Goal: Transaction & Acquisition: Book appointment/travel/reservation

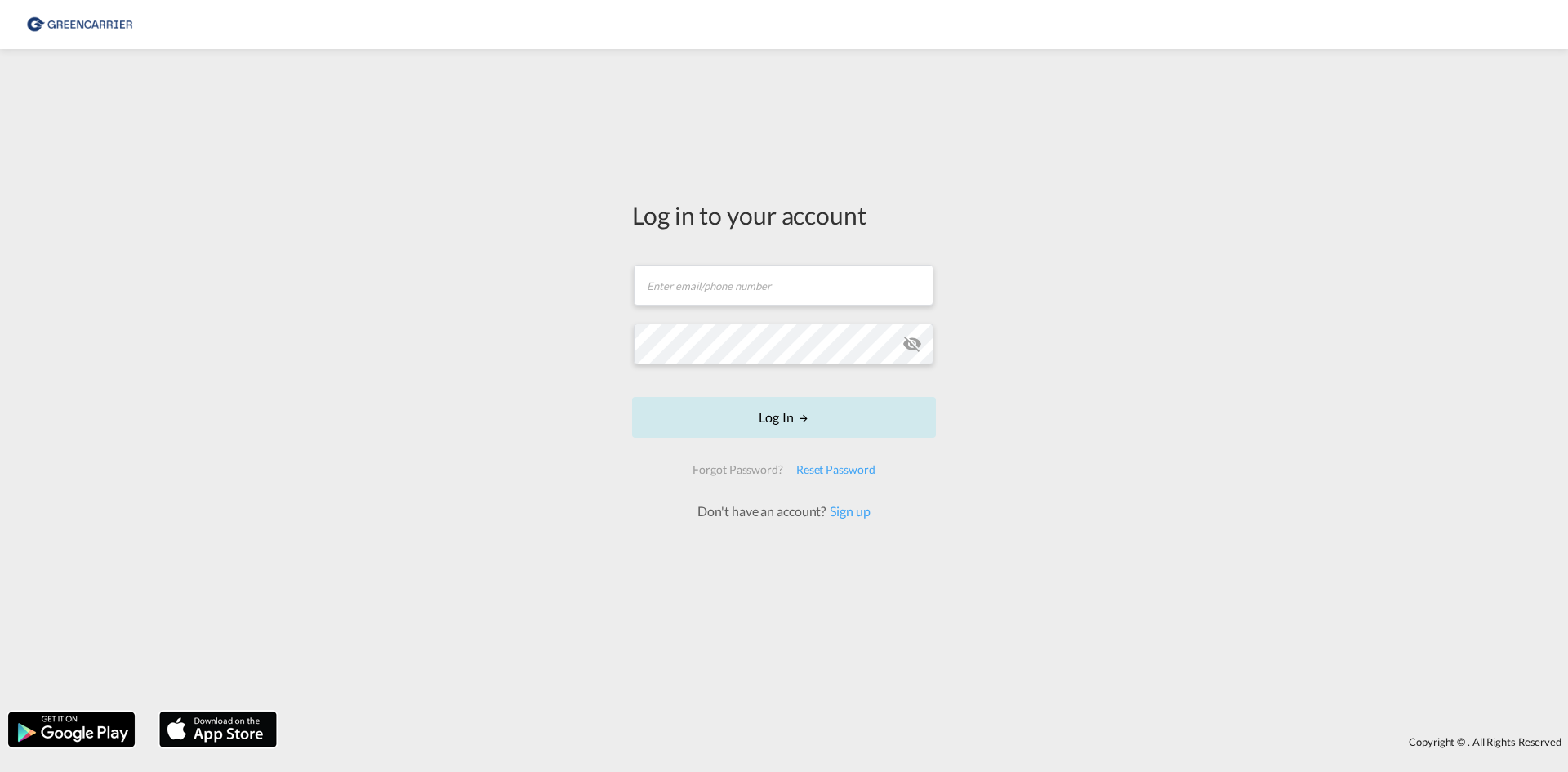
click at [742, 413] on button "Log In" at bounding box center [784, 418] width 304 height 41
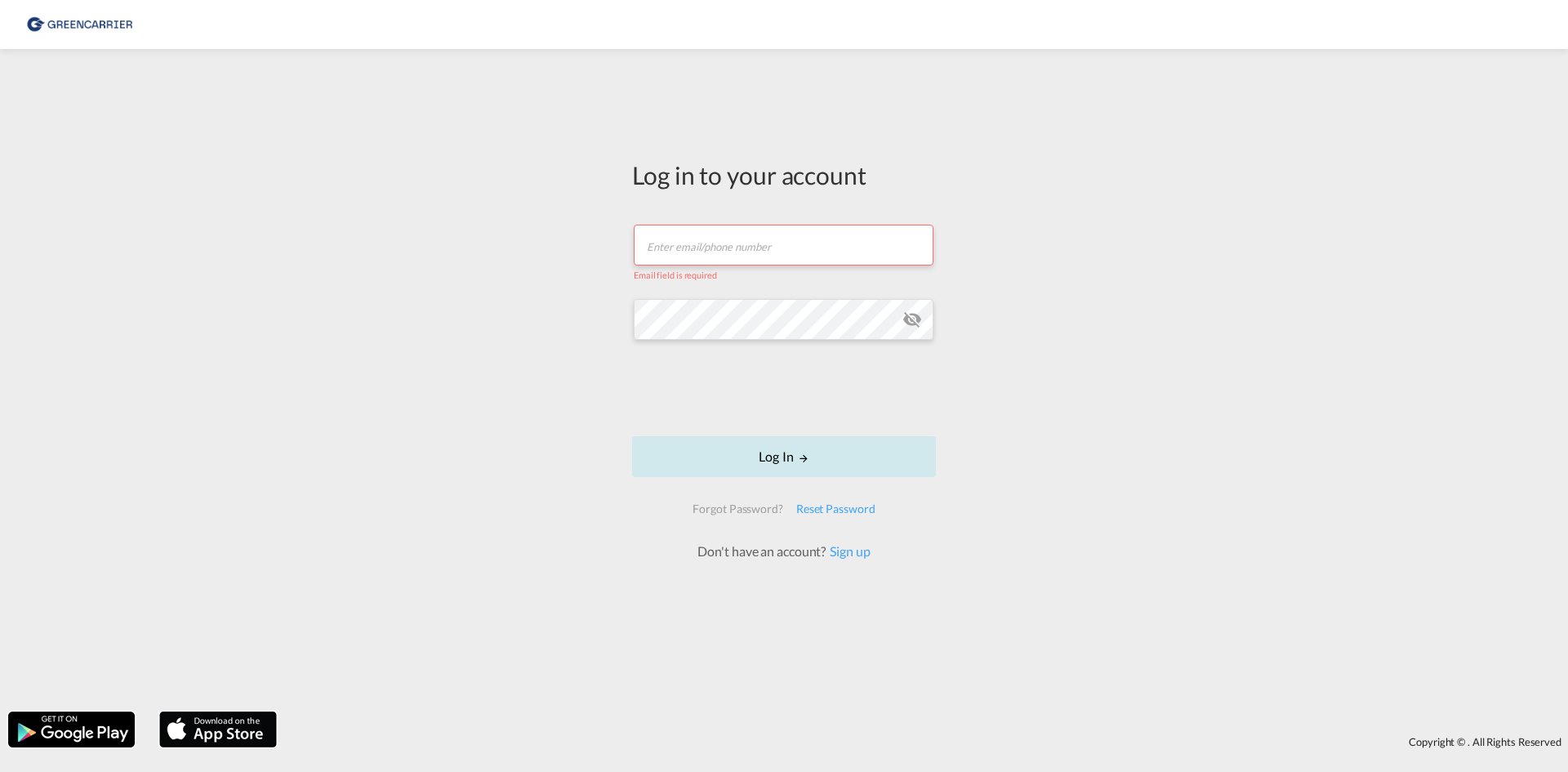
click at [779, 465] on button "Log In" at bounding box center [784, 457] width 304 height 41
click at [793, 463] on button "Log In" at bounding box center [784, 457] width 304 height 41
click at [777, 460] on button "Log In" at bounding box center [784, 457] width 304 height 41
click at [61, 12] on img at bounding box center [80, 24] width 110 height 36
click at [774, 248] on input "text" at bounding box center [784, 245] width 300 height 41
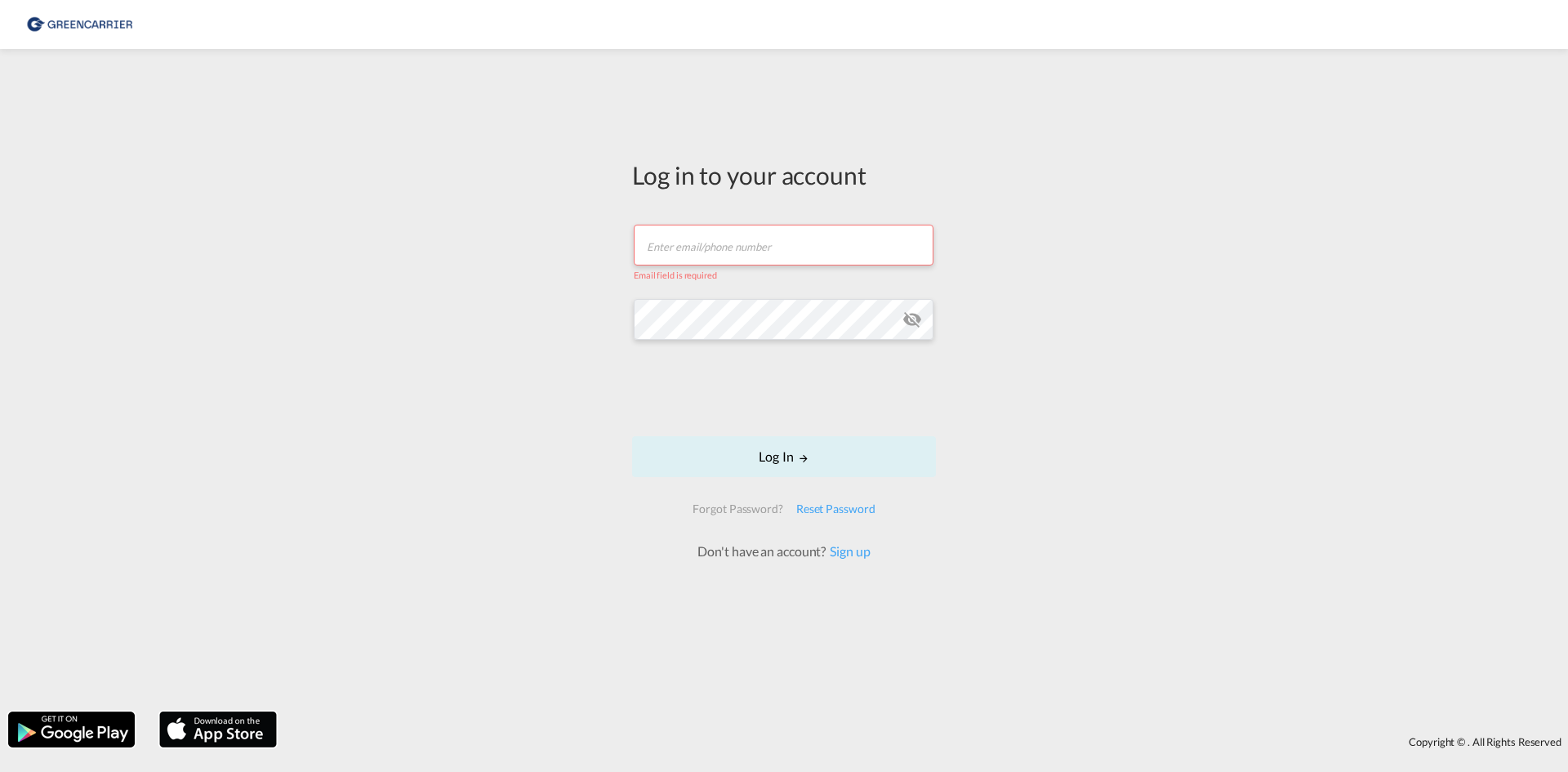
click at [618, 287] on div "Log in to your account Email field is required Log In Forgot Password? Reset Pa…" at bounding box center [784, 380] width 1568 height 647
click at [771, 431] on form "Email field is required Log In Forgot Password? Reset Password Don't have an ac…" at bounding box center [784, 385] width 304 height 352
click at [771, 447] on button "Log In" at bounding box center [784, 457] width 304 height 41
click at [794, 250] on input "text" at bounding box center [784, 245] width 300 height 41
type input "[EMAIL_ADDRESS][DOMAIN_NAME]"
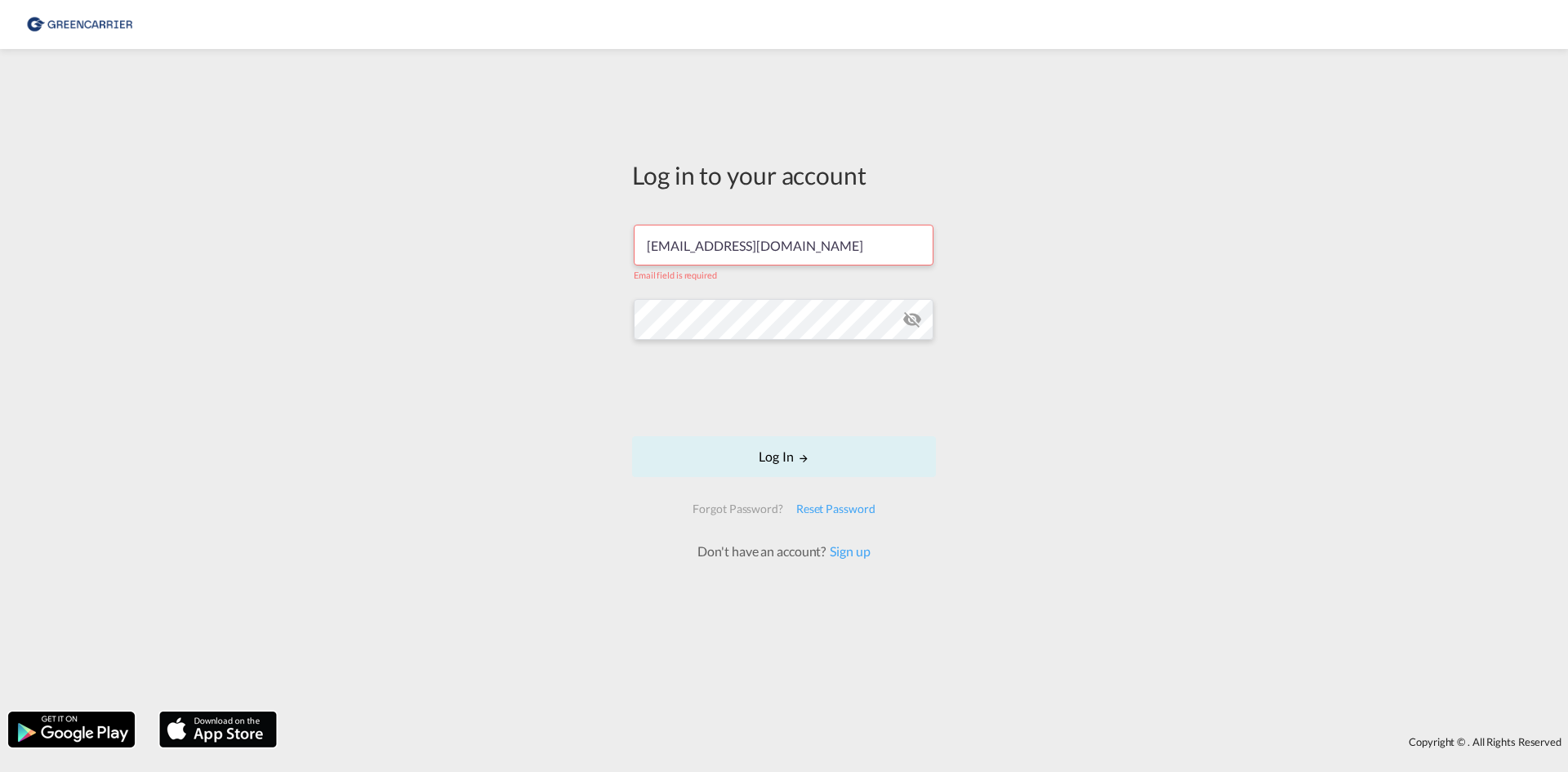
click at [606, 398] on div "Log in to your account ocean.nordic@atlanticif.com Email field is required Log …" at bounding box center [784, 380] width 1568 height 647
click at [743, 438] on button "Log In" at bounding box center [784, 457] width 304 height 41
click at [770, 456] on button "Log In" at bounding box center [784, 457] width 304 height 41
click at [770, 454] on button "Log In" at bounding box center [784, 457] width 304 height 41
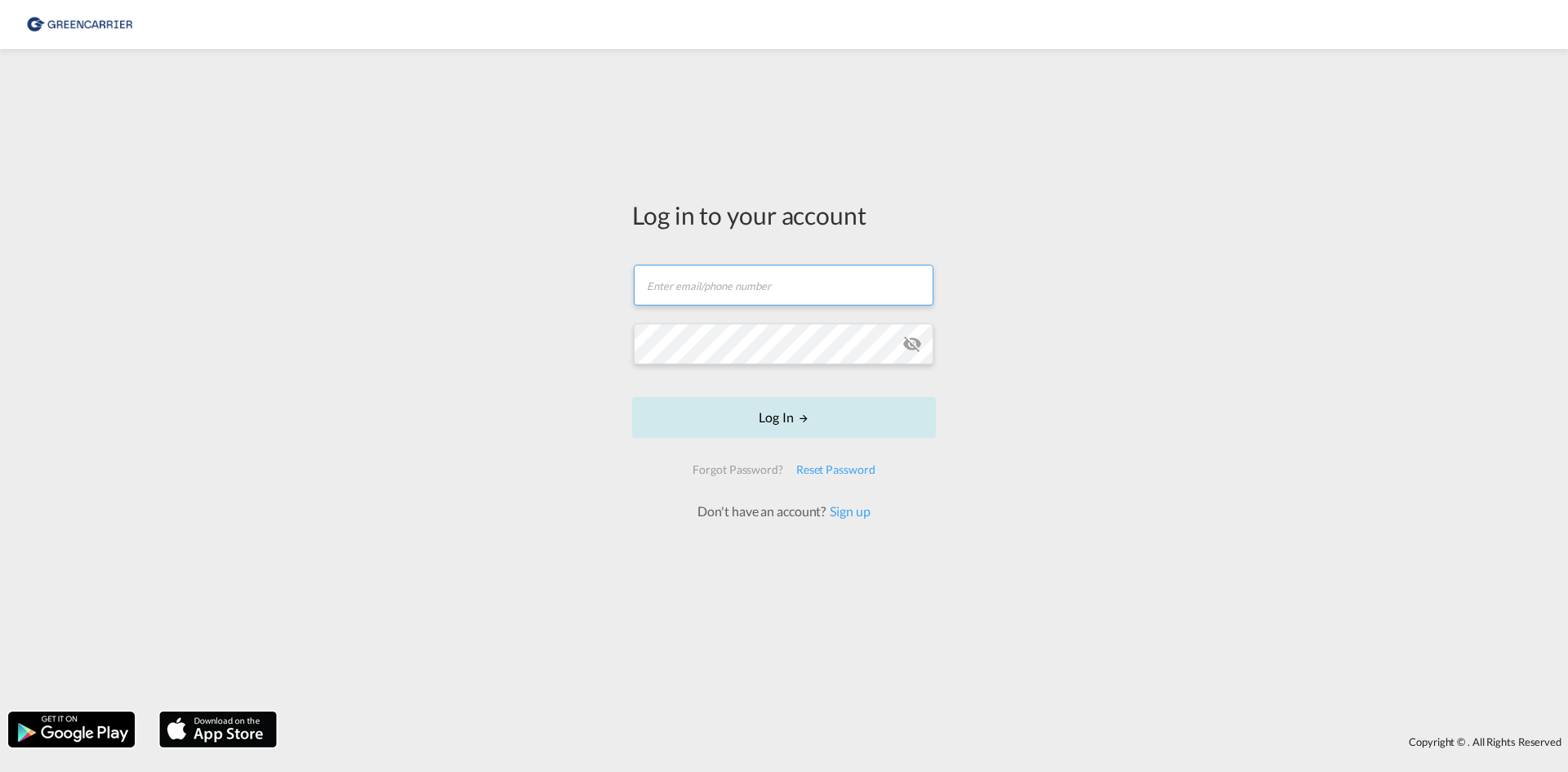
type input "[EMAIL_ADDRESS][DOMAIN_NAME]"
click at [765, 443] on form "[EMAIL_ADDRESS][DOMAIN_NAME] Email field is required Password field is required…" at bounding box center [784, 385] width 304 height 273
click at [768, 418] on button "Log In" at bounding box center [784, 418] width 304 height 41
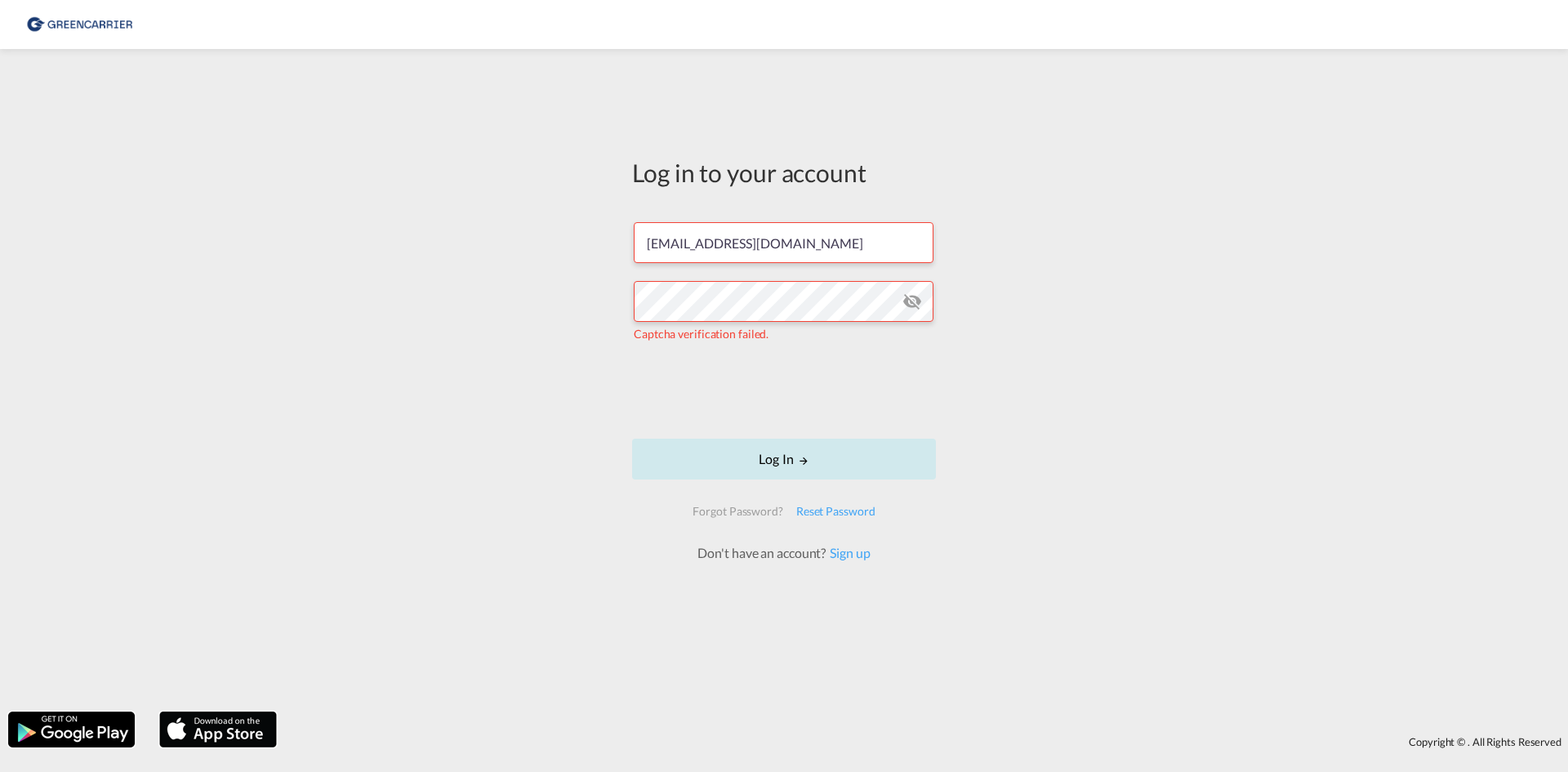
click at [784, 456] on button "Log In" at bounding box center [784, 459] width 304 height 41
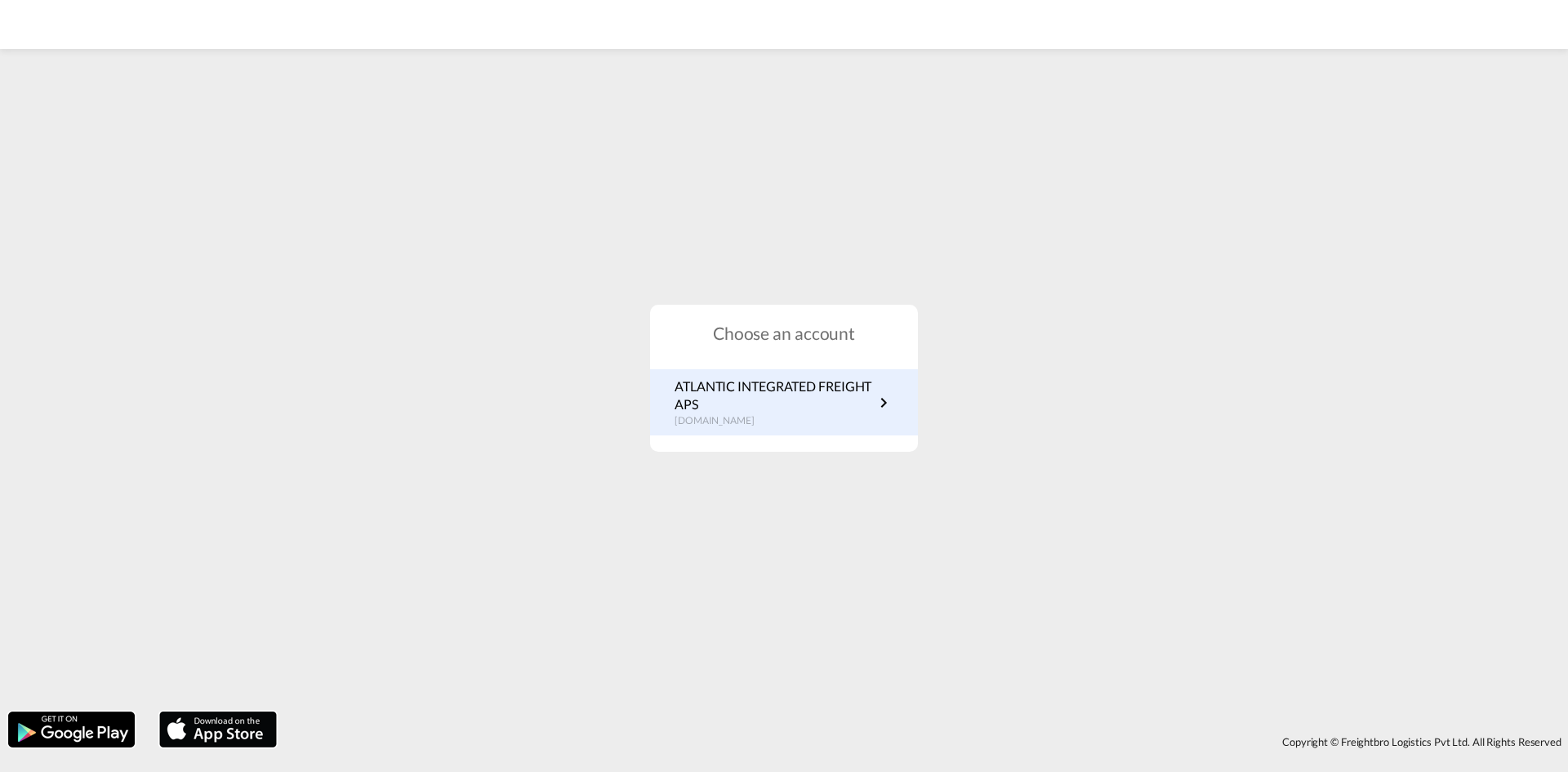
click at [767, 398] on p "ATLANTIC INTEGRATED FREIGHT APS" at bounding box center [774, 395] width 199 height 36
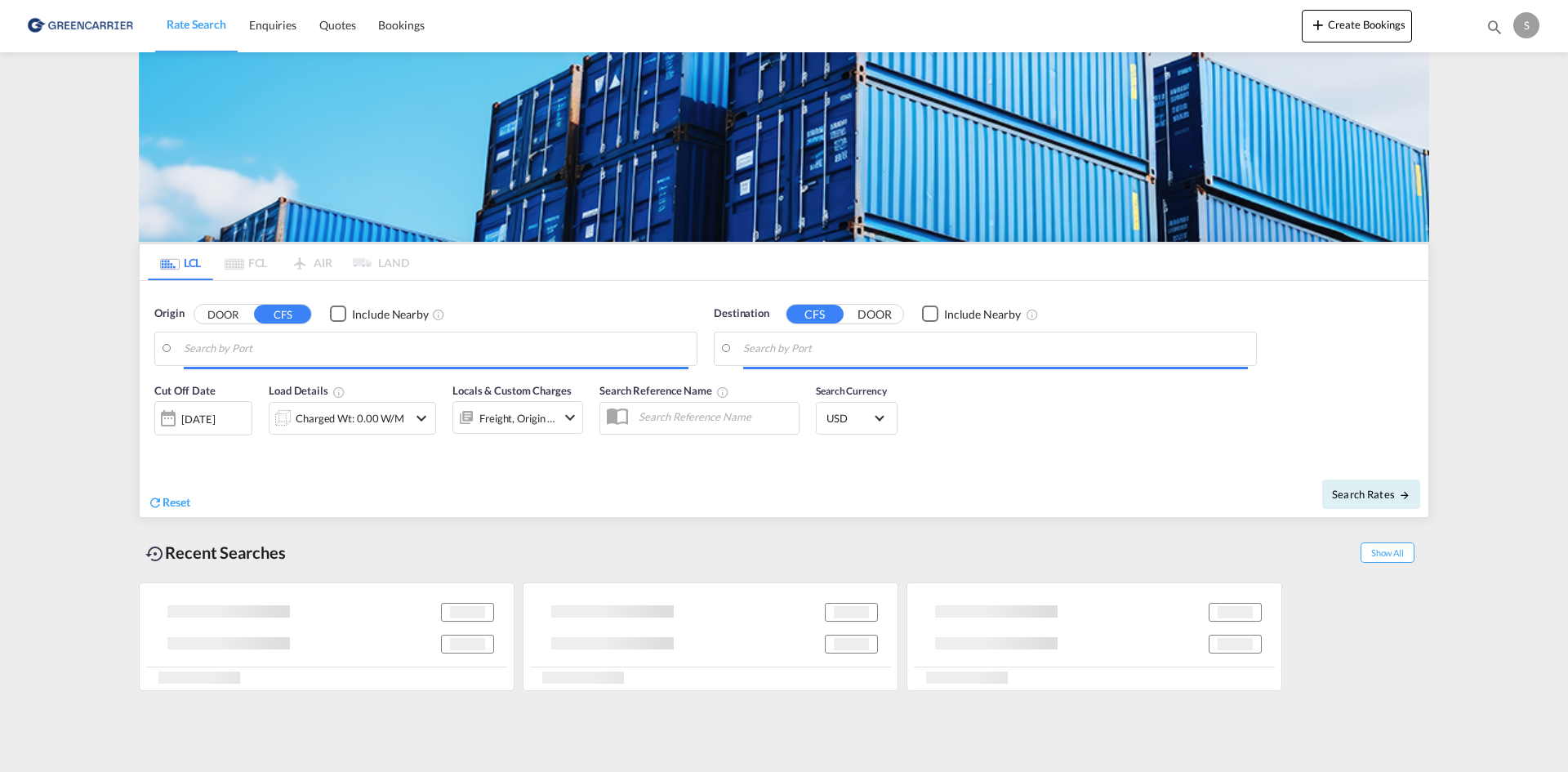
type input "[GEOGRAPHIC_DATA], [GEOGRAPHIC_DATA]"
type input "Busan, KRPUS"
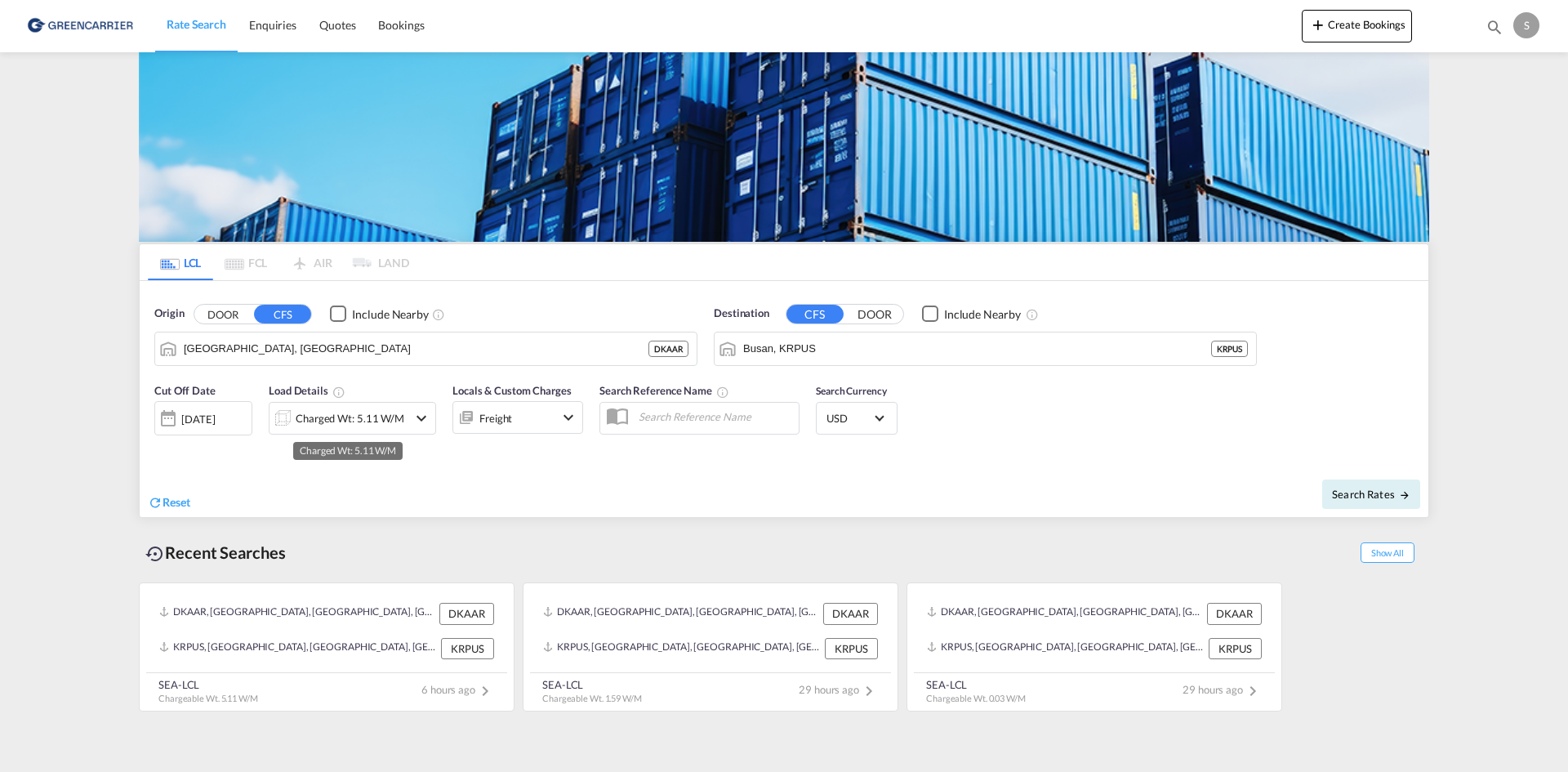
click at [388, 421] on div "Charged Wt: 5.11 W/M" at bounding box center [350, 418] width 108 height 23
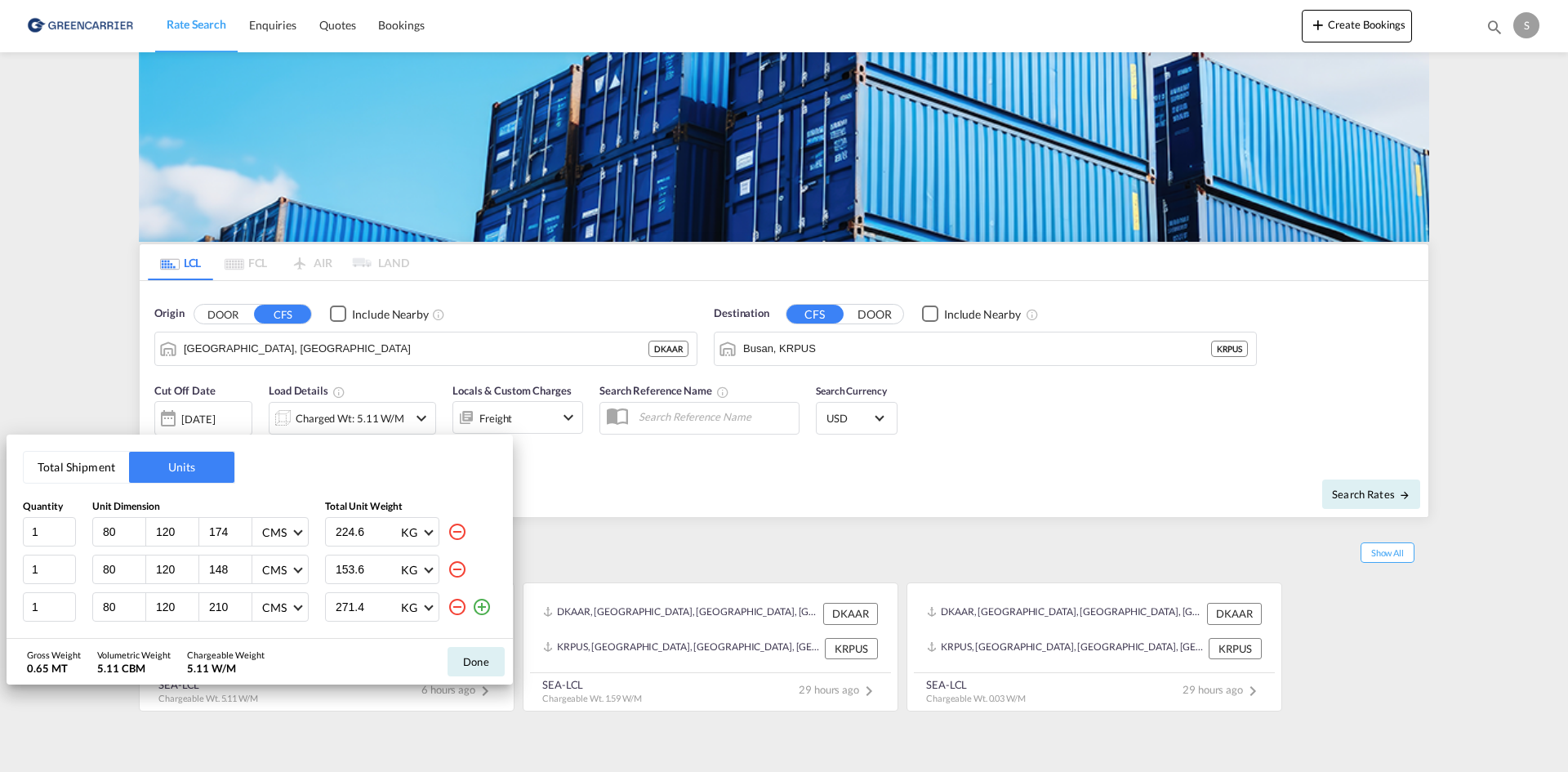
click at [444, 534] on div "224.6 KG KG LB" at bounding box center [410, 531] width 171 height 29
click at [457, 531] on md-icon "icon-minus-circle-outline" at bounding box center [457, 532] width 20 height 20
type input "148"
type input "153.6"
type input "210"
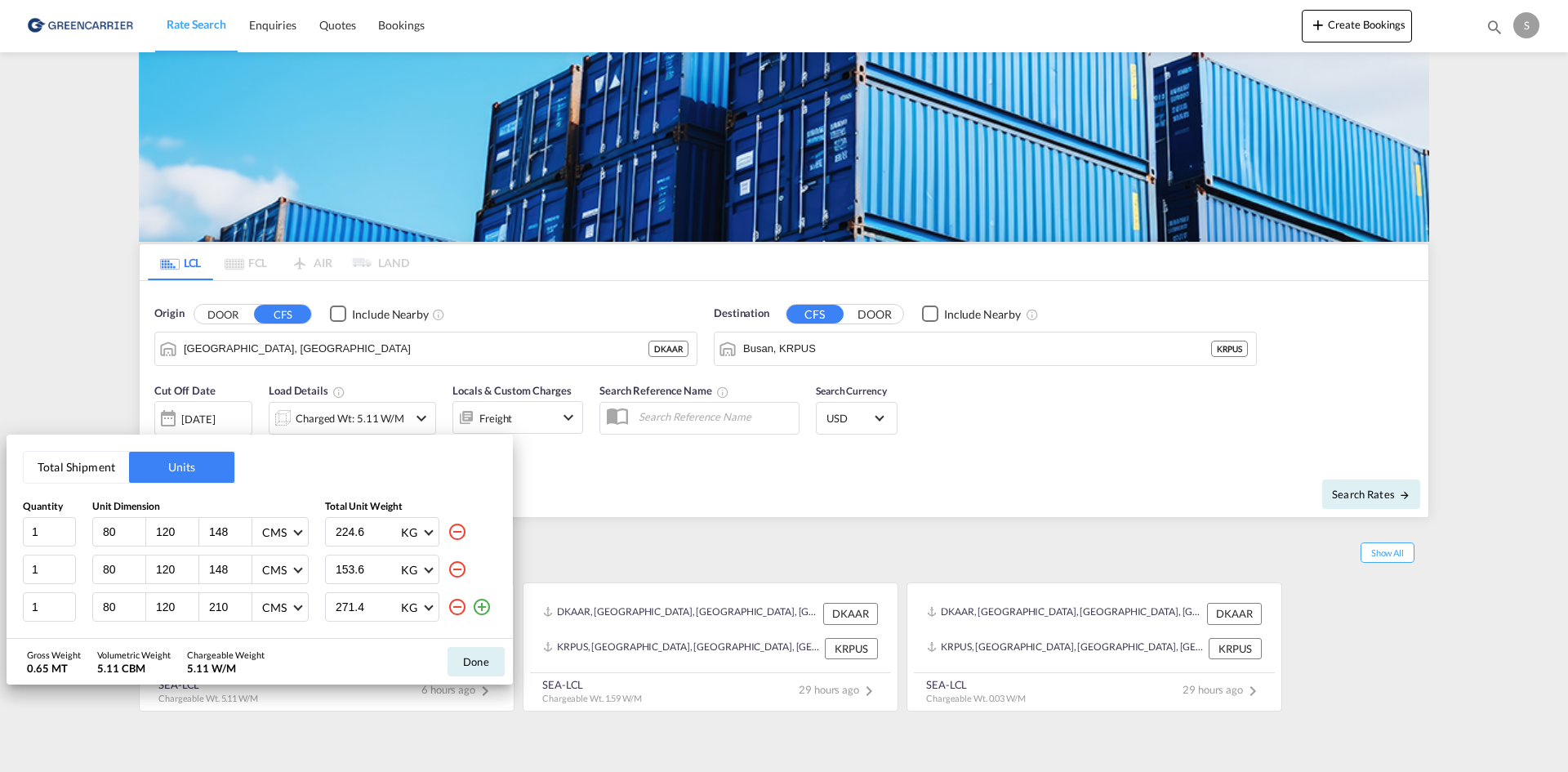
type input "271.4"
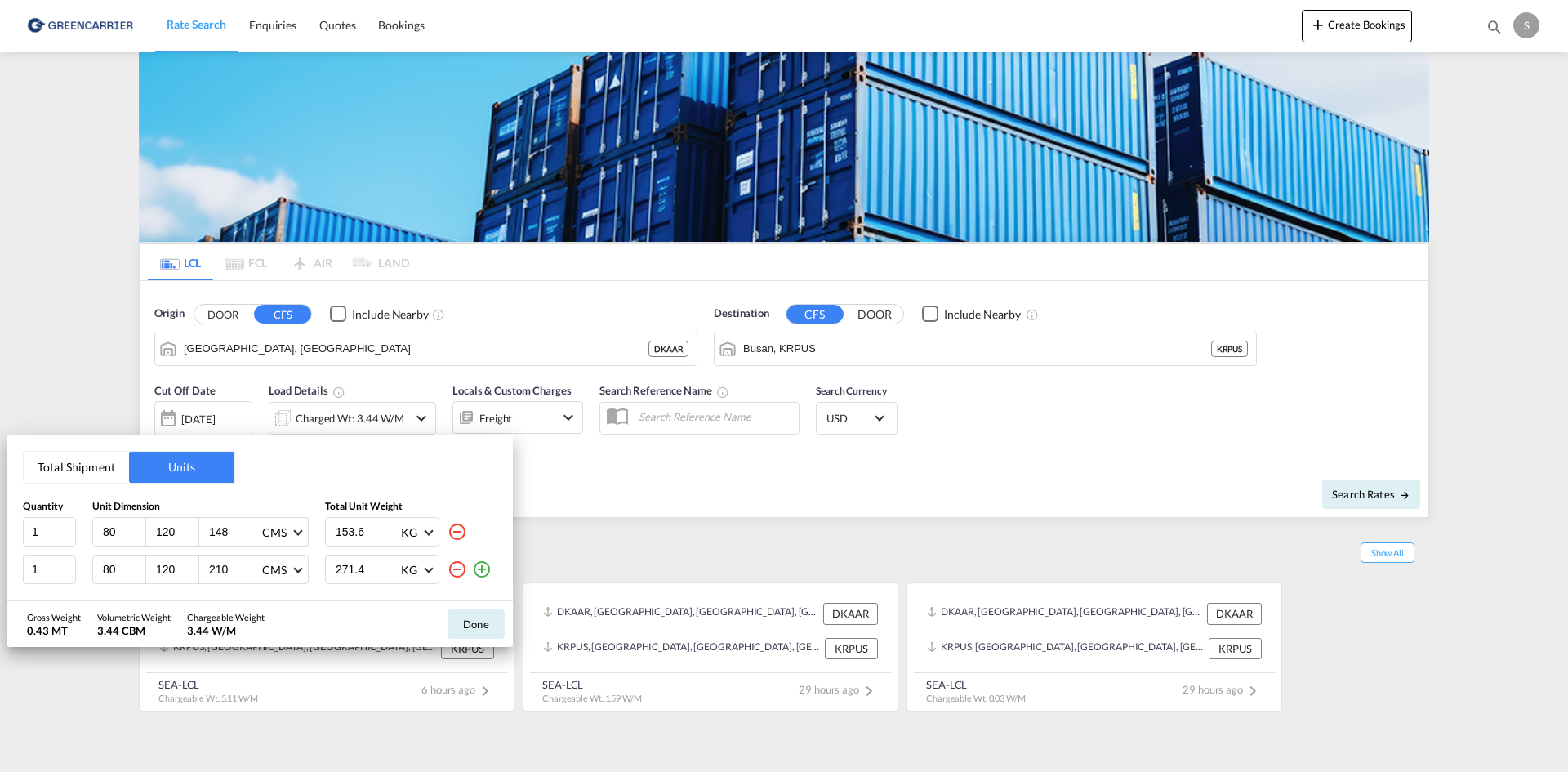
click at [458, 530] on md-icon "icon-minus-circle-outline" at bounding box center [457, 532] width 20 height 20
type input "210"
type input "271.4"
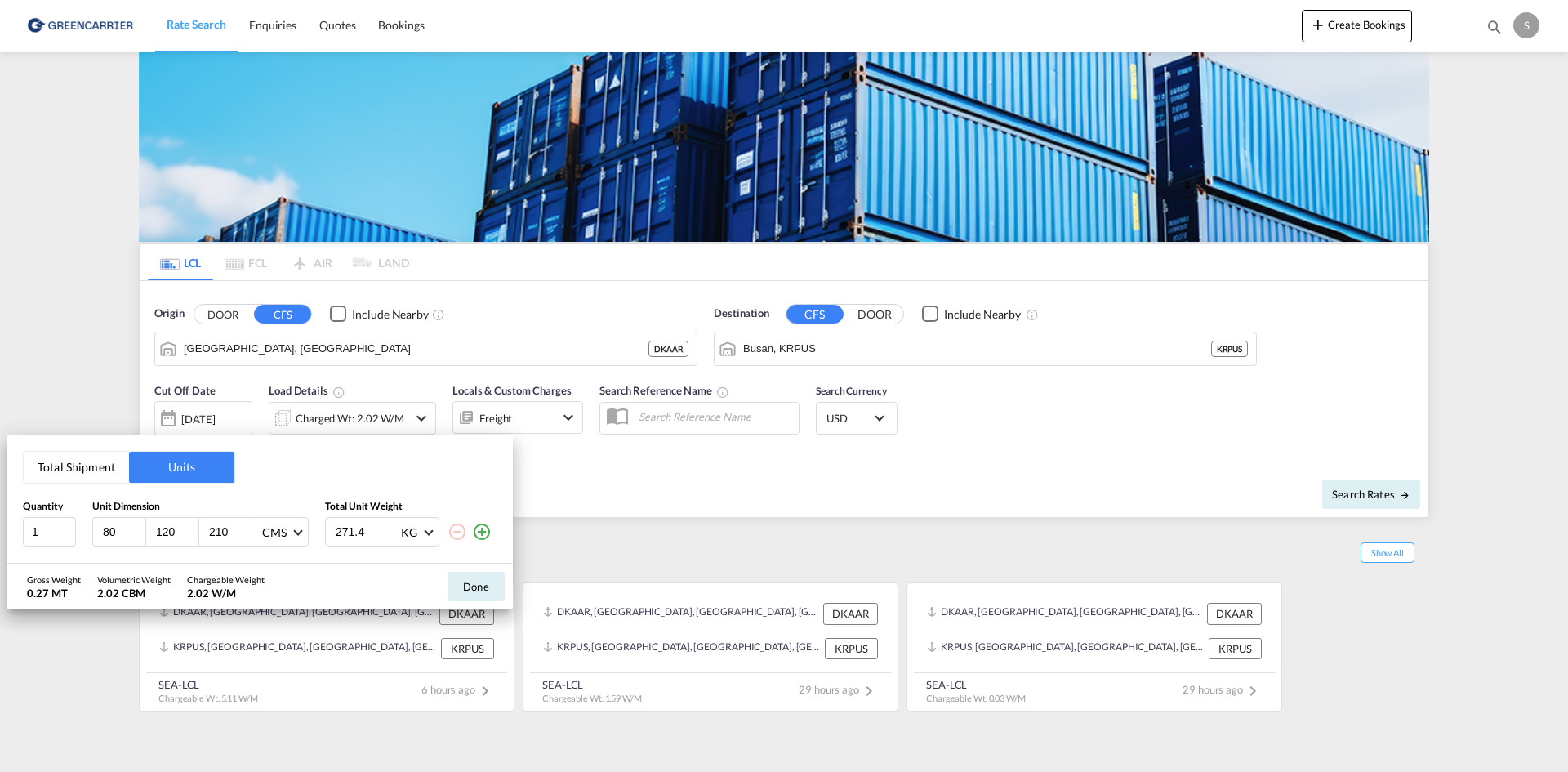
click at [104, 533] on input "80" at bounding box center [123, 532] width 44 height 15
type input "32"
type input "22"
type input "16"
type input "4.3"
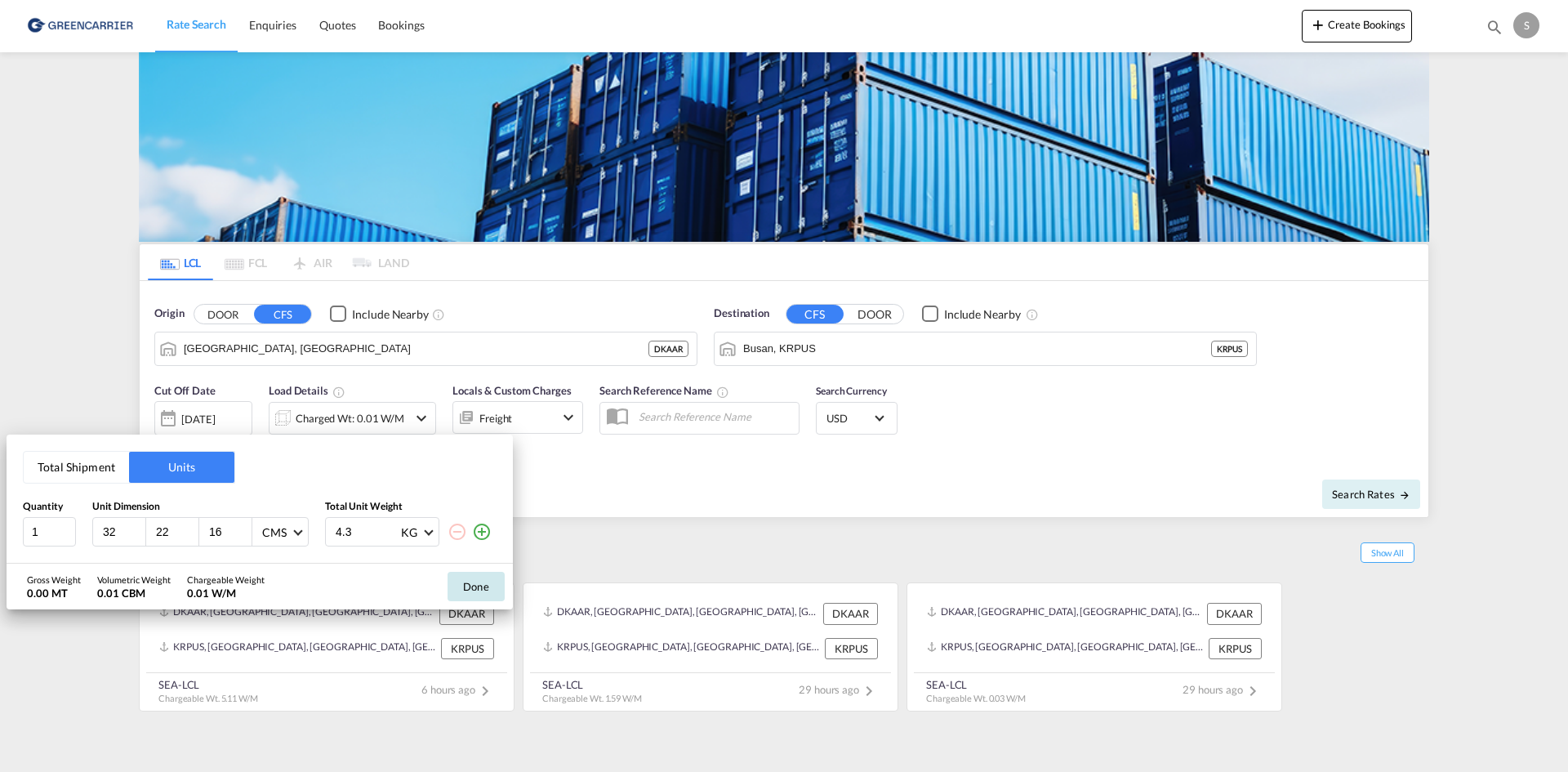
click at [501, 588] on button "Done" at bounding box center [476, 586] width 57 height 29
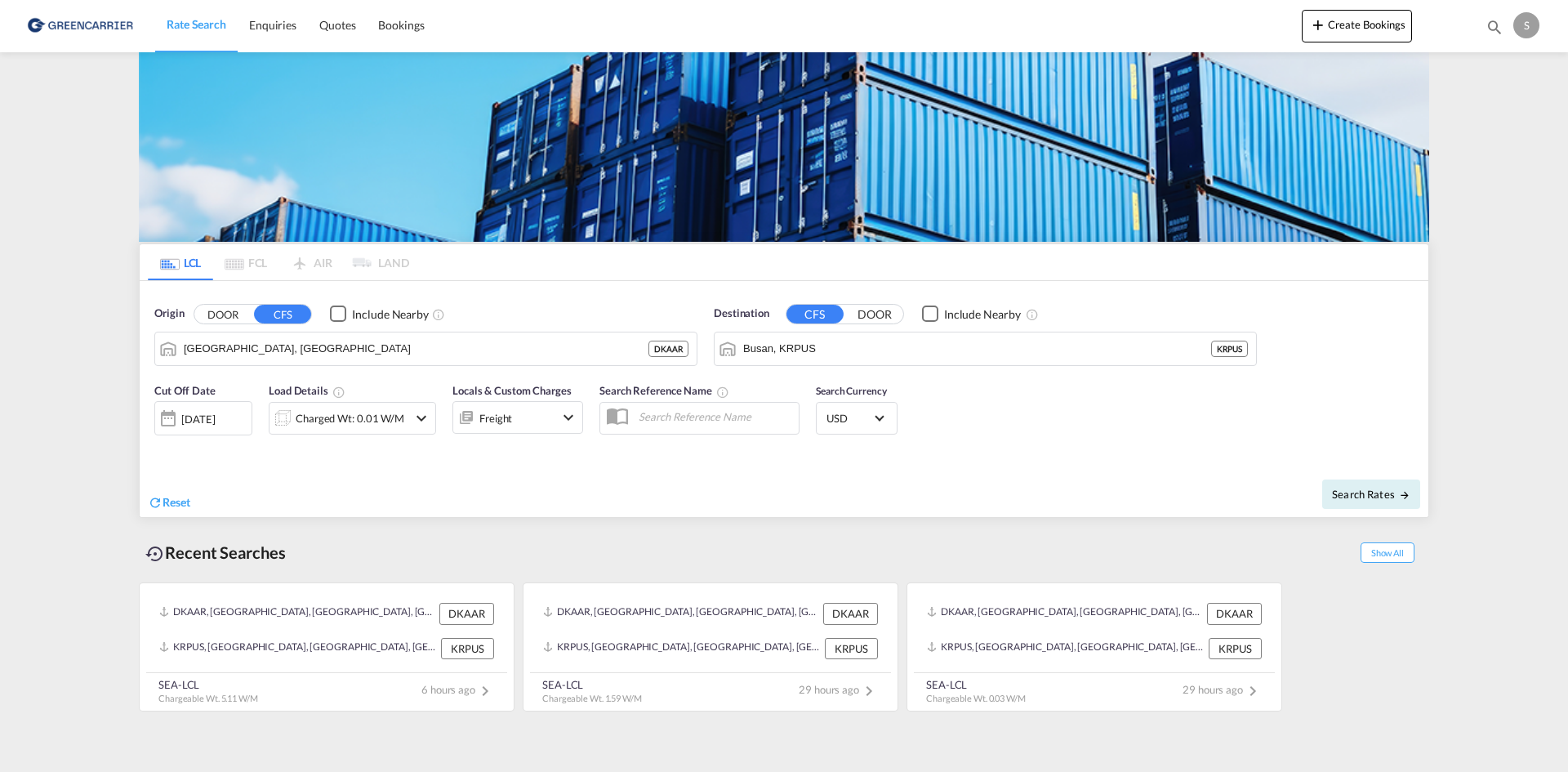
click at [607, 511] on div "Reset" at bounding box center [468, 489] width 640 height 45
click at [678, 413] on input "text" at bounding box center [714, 417] width 168 height 25
paste input "OADO251691"
type input "OADO251691 CHA"
click at [1388, 488] on span "Search Rates" at bounding box center [1371, 494] width 78 height 13
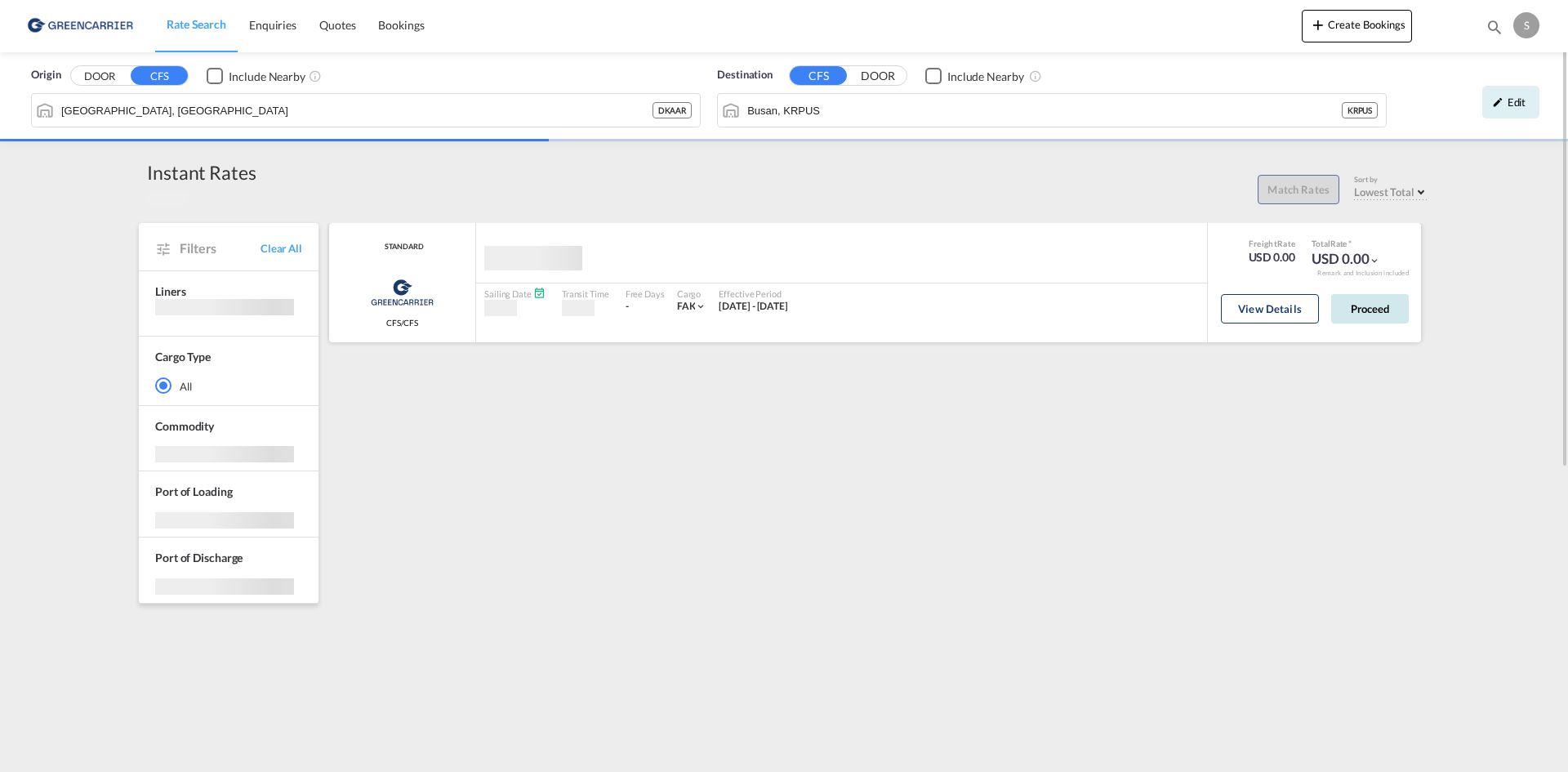
click at [1364, 305] on button "Proceed" at bounding box center [1369, 308] width 77 height 29
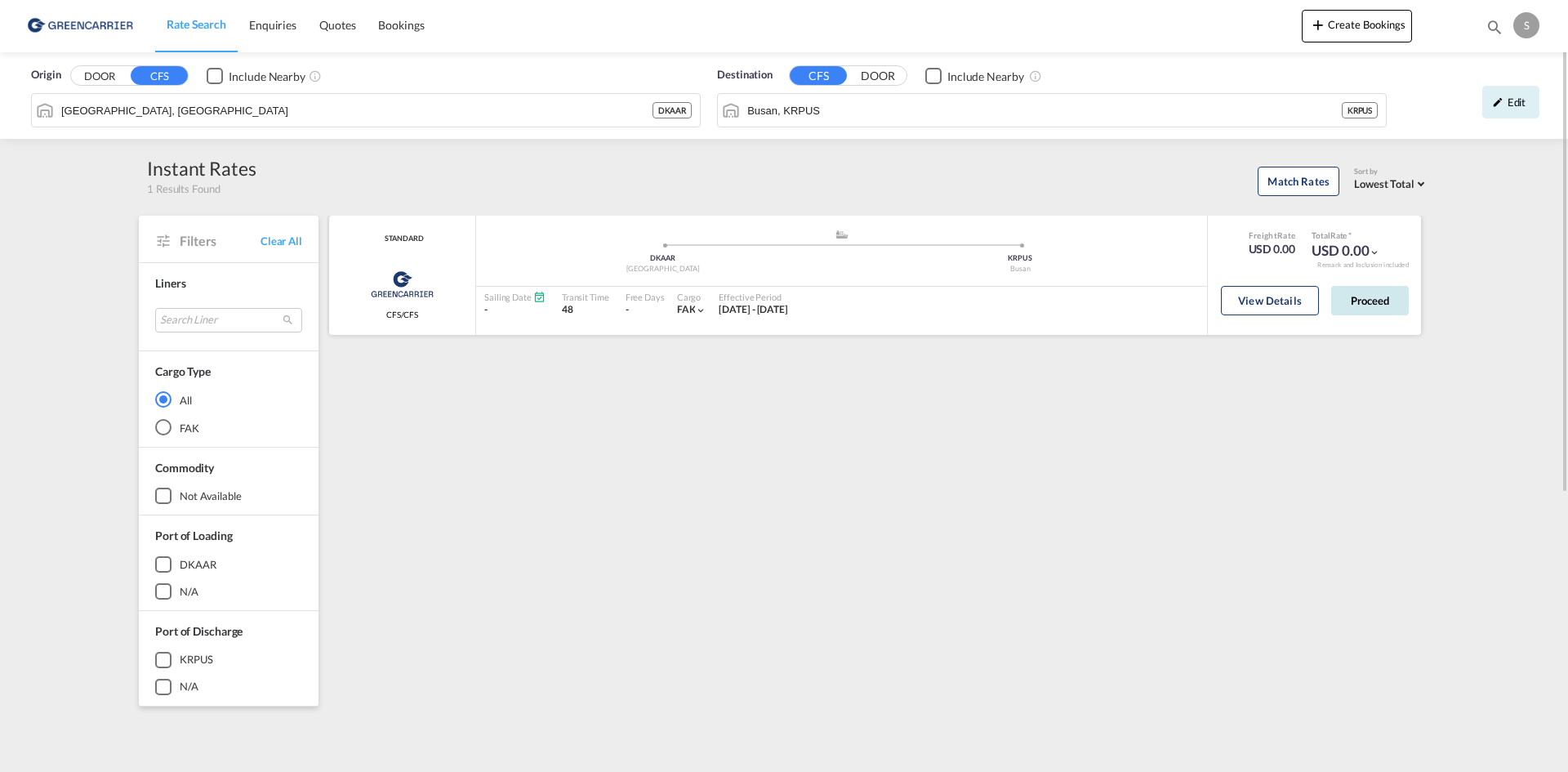
click at [1381, 303] on button "Proceed" at bounding box center [1369, 300] width 77 height 29
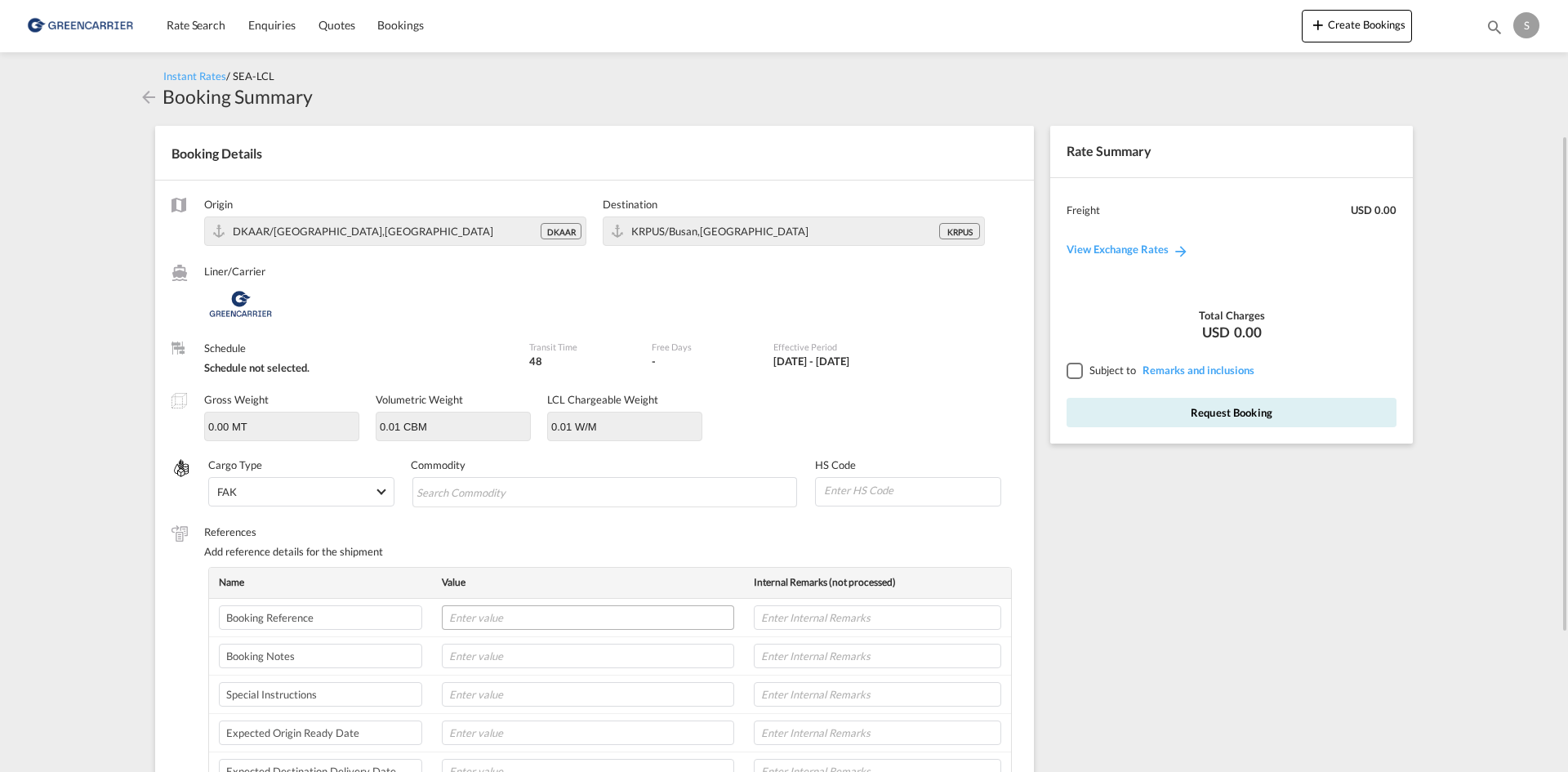
scroll to position [163, 0]
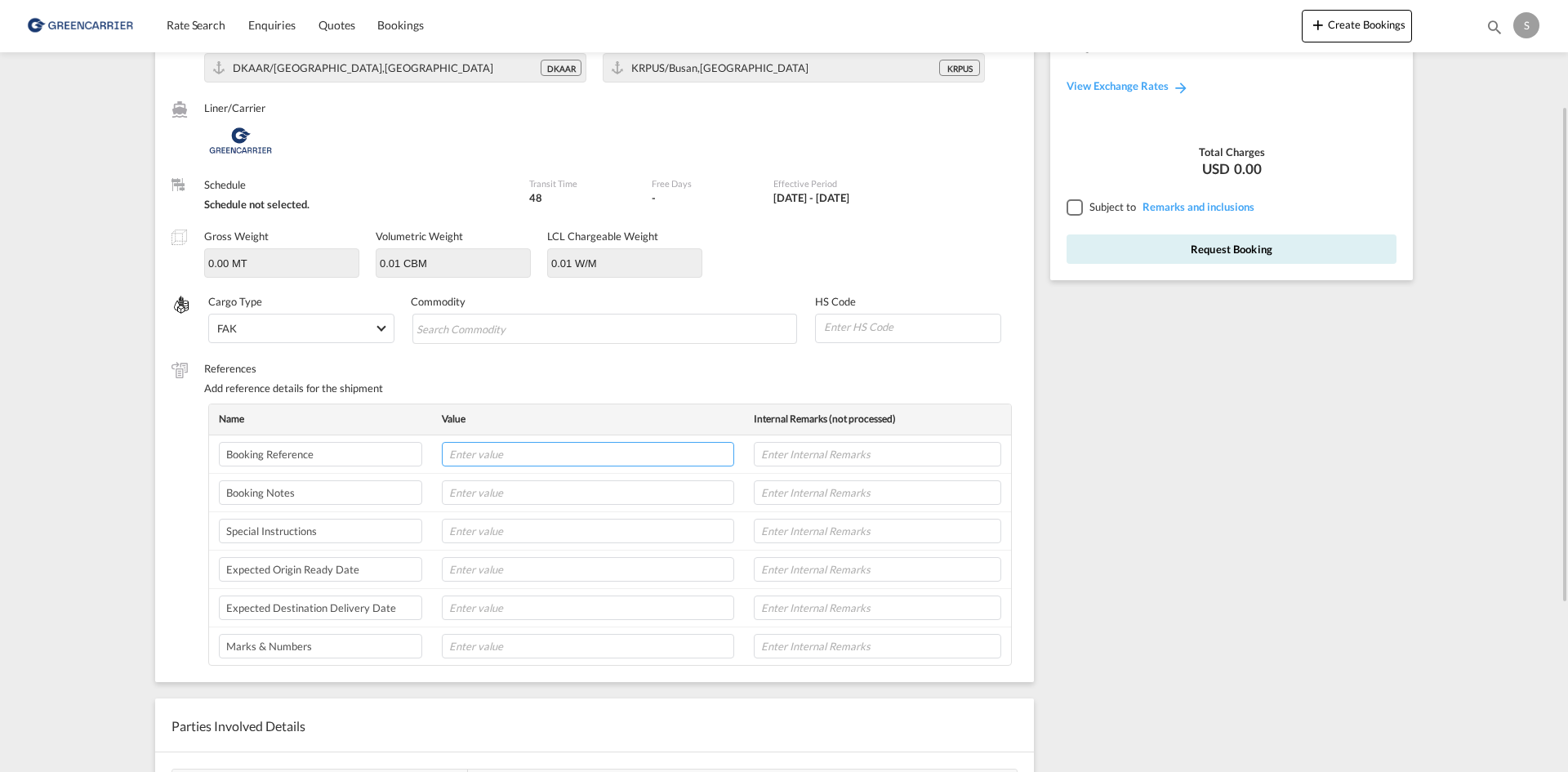
click at [509, 454] on input "text" at bounding box center [588, 455] width 292 height 25
paste input "OADO251691"
type input "OADO251691 CHA"
click at [485, 530] on input "text" at bounding box center [588, 531] width 292 height 25
click at [542, 536] on input "text" at bounding box center [588, 531] width 292 height 25
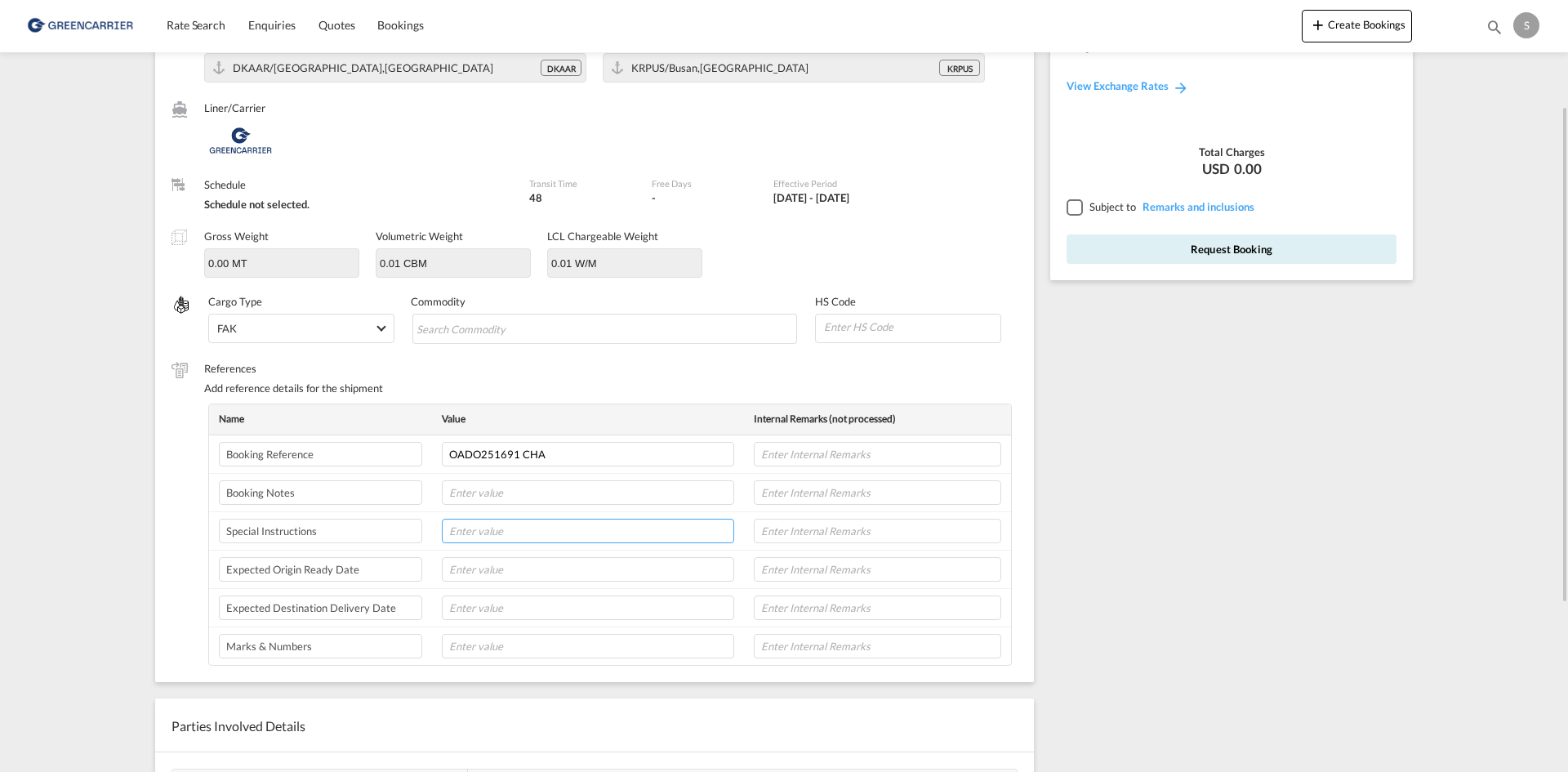
paste input "PLEASE DO NOT ARRANGE THE PICKUP, WE WILL CONFIRM YOU TOMORROW DANFOSS DISTRIBU…"
type input "PLEASE DO NOT ARRANGE THE PICKUP, WE WILL CONFIRM YOU TOMORROW DANFOSS DISTRIBU…"
click at [453, 323] on input "Search Commodity" at bounding box center [491, 329] width 149 height 26
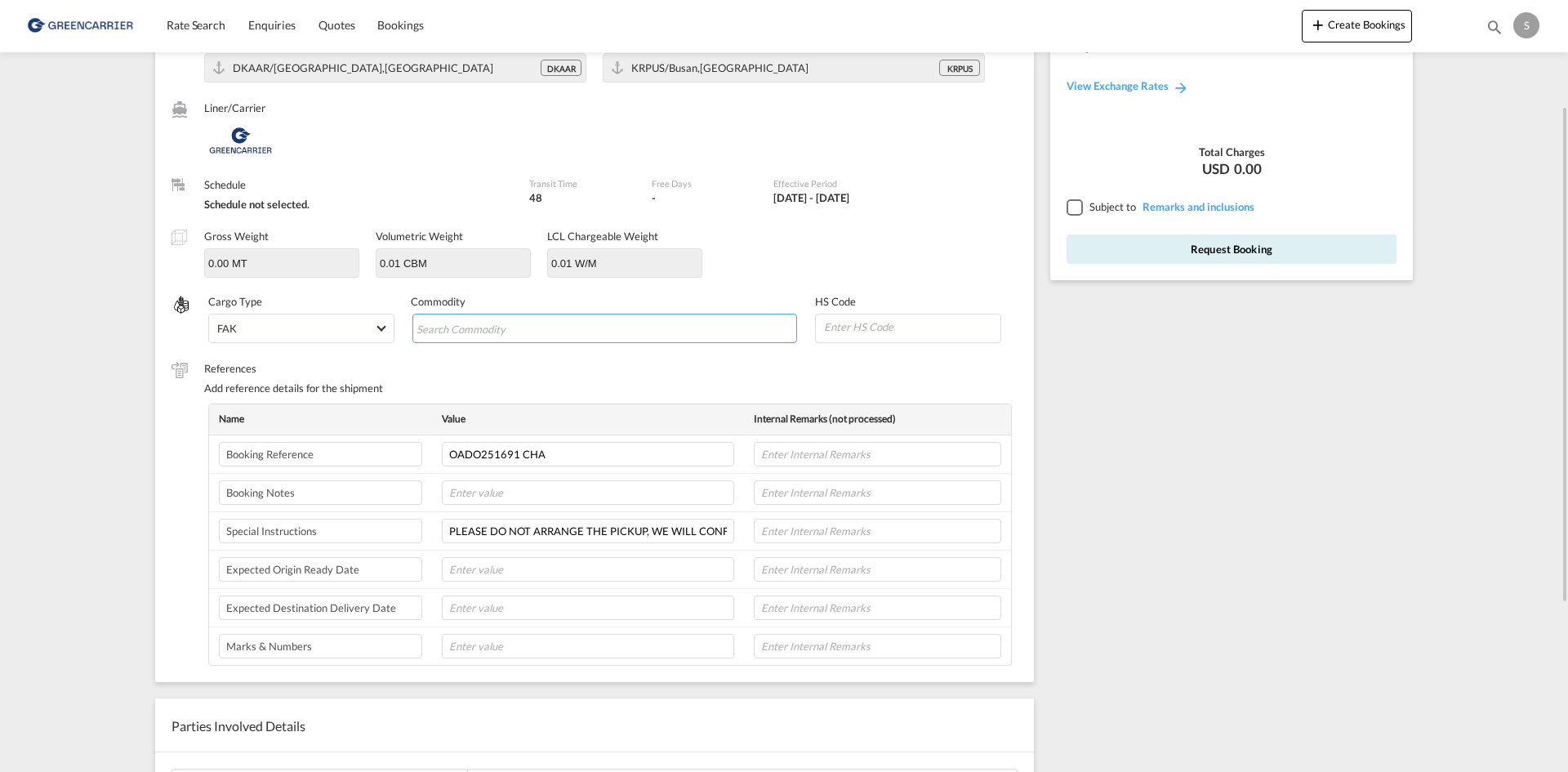
paste input "PARTS OF HYDRAULIC POWER ENGINES AND MOT ORS, N.E.S."
type input "PARTS OF HYDRAULIC POWER ENGINES AND MOT ORS, N.E.S."
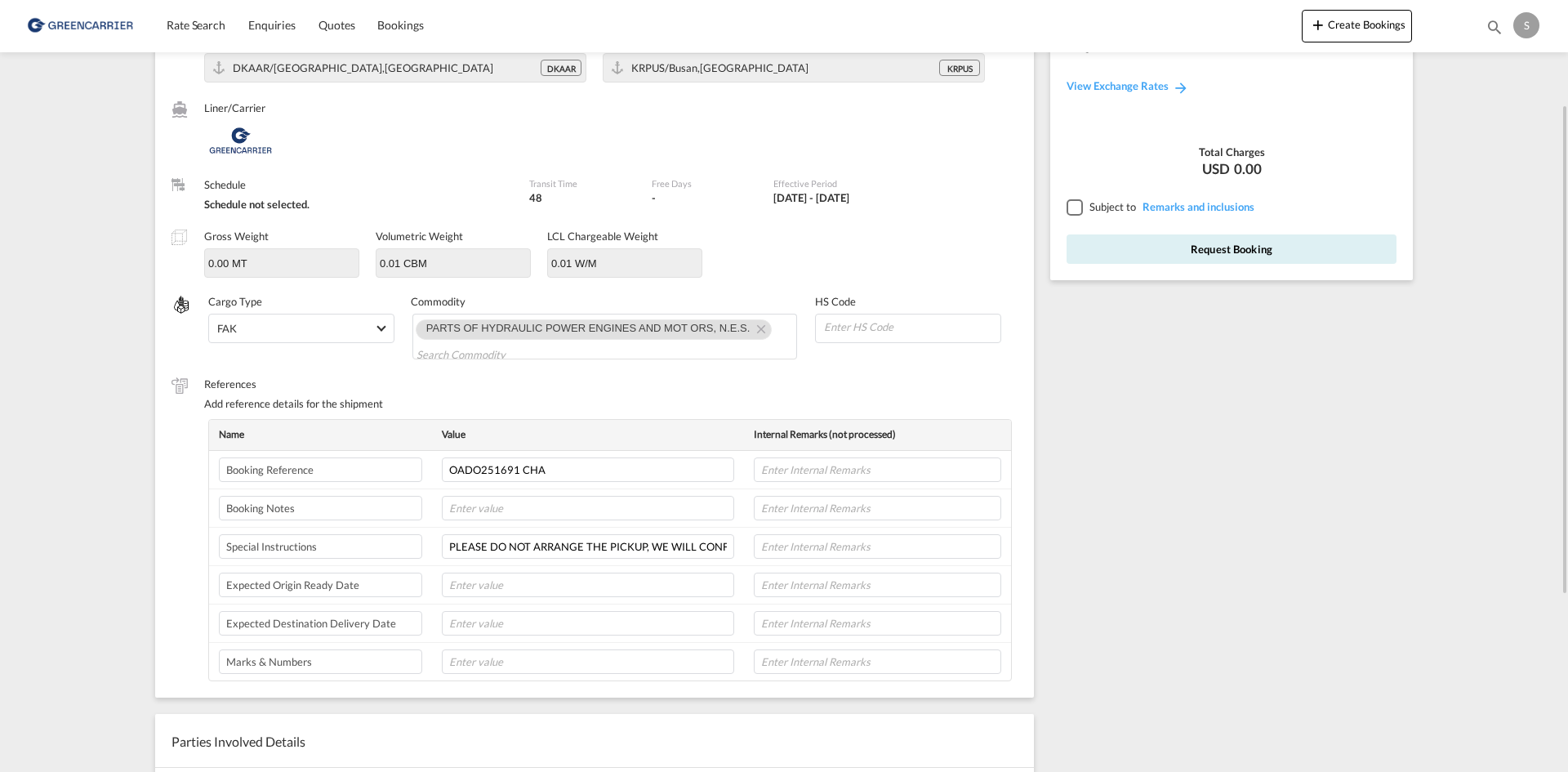
click at [1075, 210] on div at bounding box center [1073, 206] width 15 height 15
click at [1108, 248] on button "Request Booking" at bounding box center [1231, 249] width 330 height 29
